Goal: Task Accomplishment & Management: Manage account settings

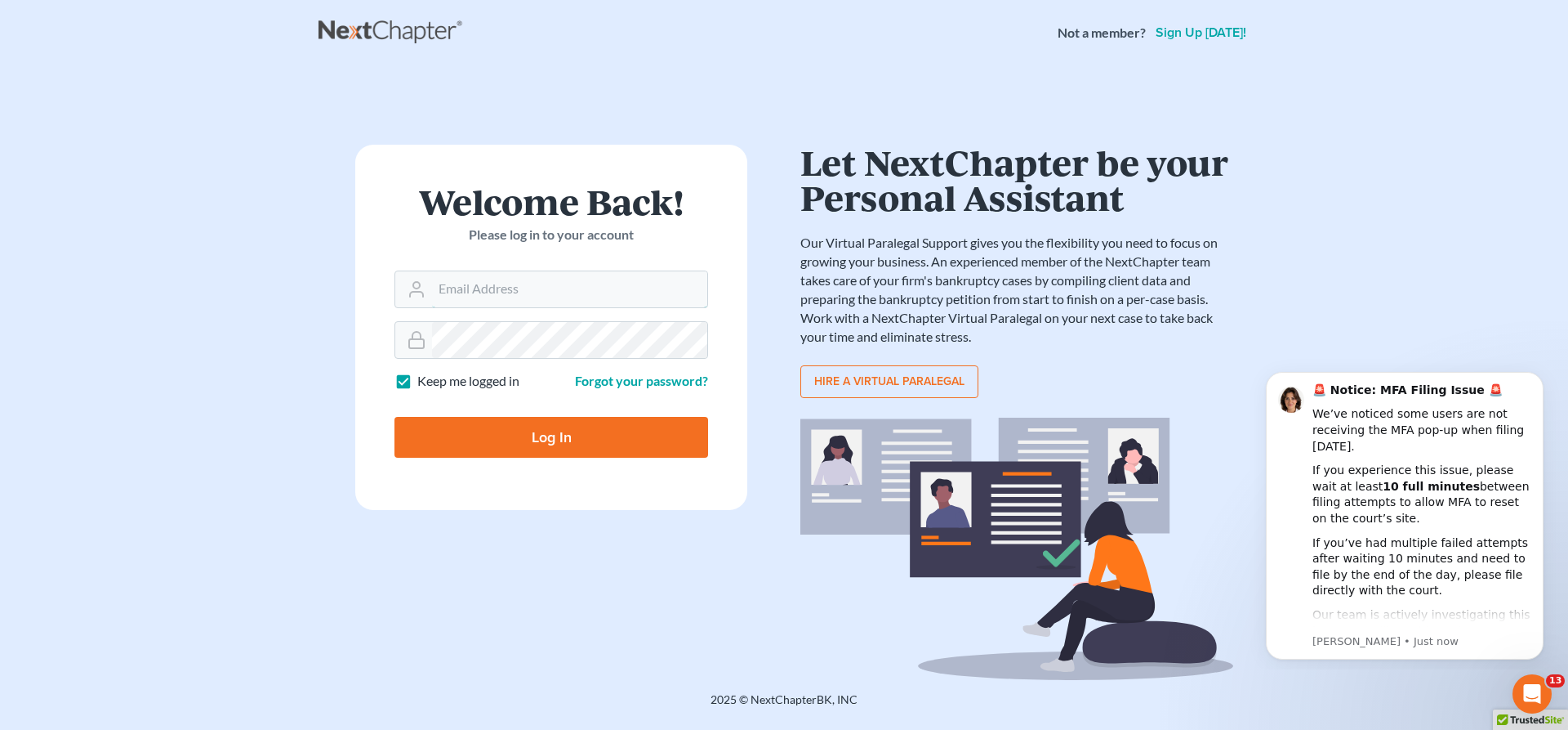
type input "[EMAIL_ADDRESS][DOMAIN_NAME]"
drag, startPoint x: 581, startPoint y: 457, endPoint x: 579, endPoint y: 446, distance: 11.2
click at [580, 452] on input "Log In" at bounding box center [550, 437] width 314 height 41
type input "Thinking..."
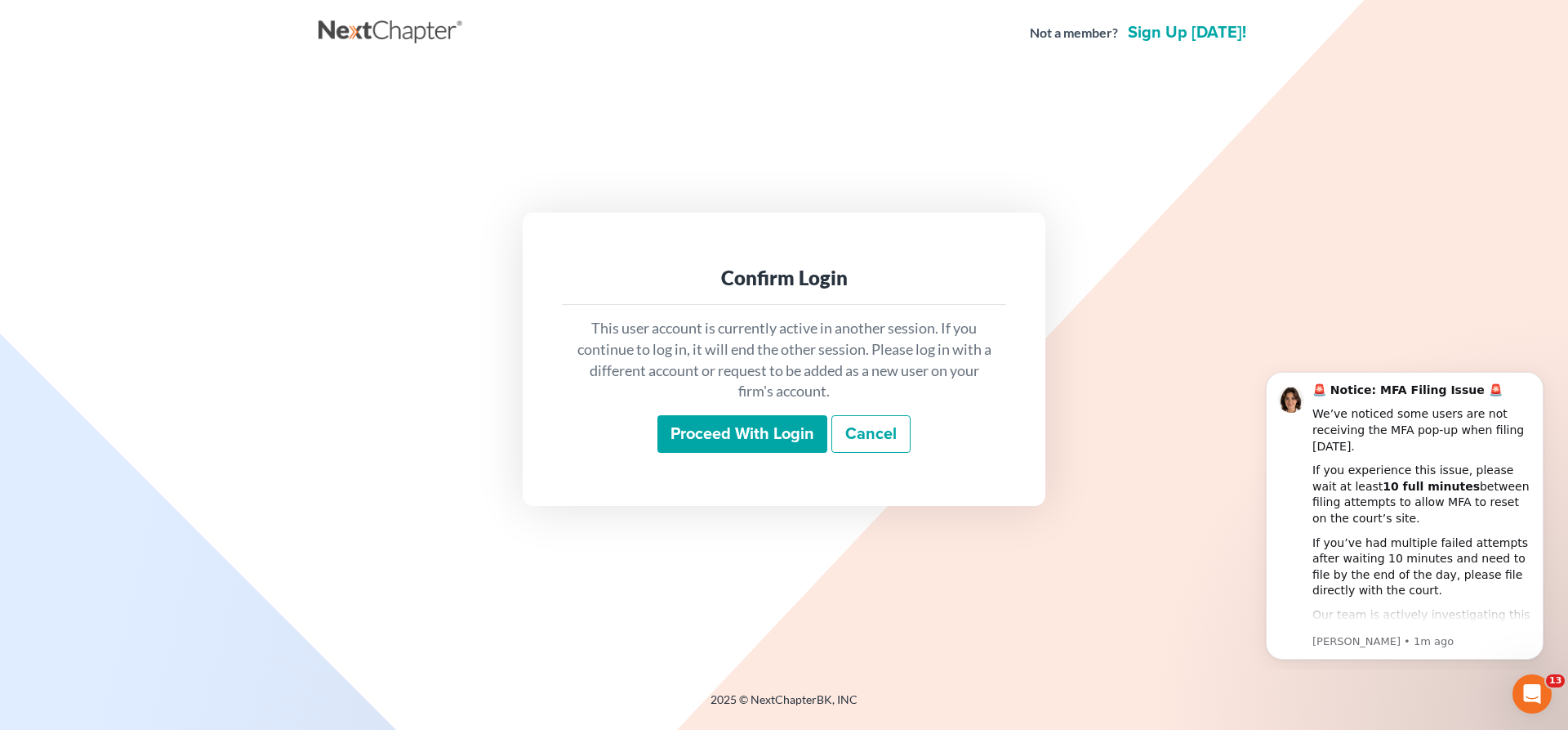
click at [772, 423] on input "Proceed with login" at bounding box center [742, 434] width 170 height 38
